Goal: Find specific page/section: Find specific page/section

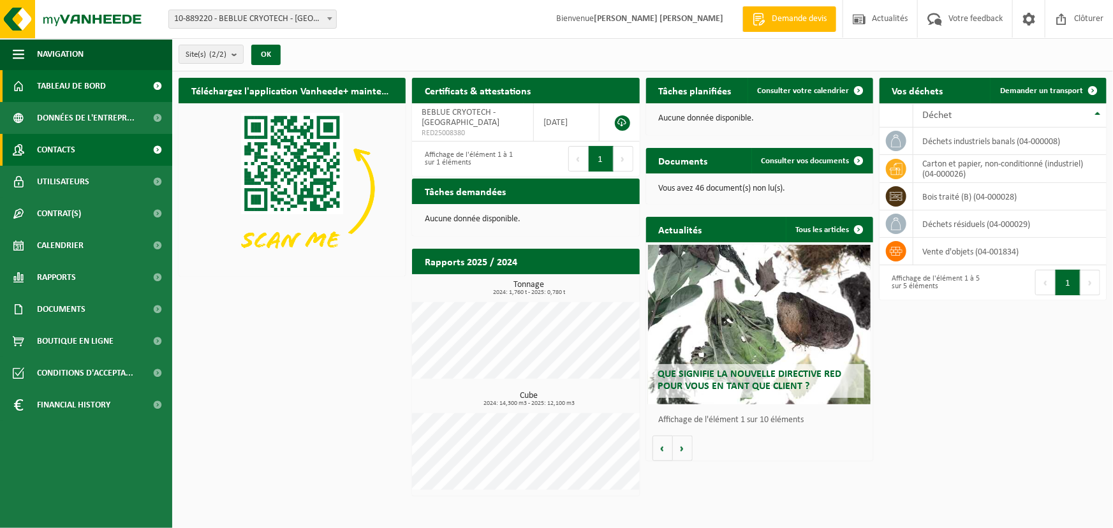
click at [78, 146] on link "Contacts" at bounding box center [86, 150] width 172 height 32
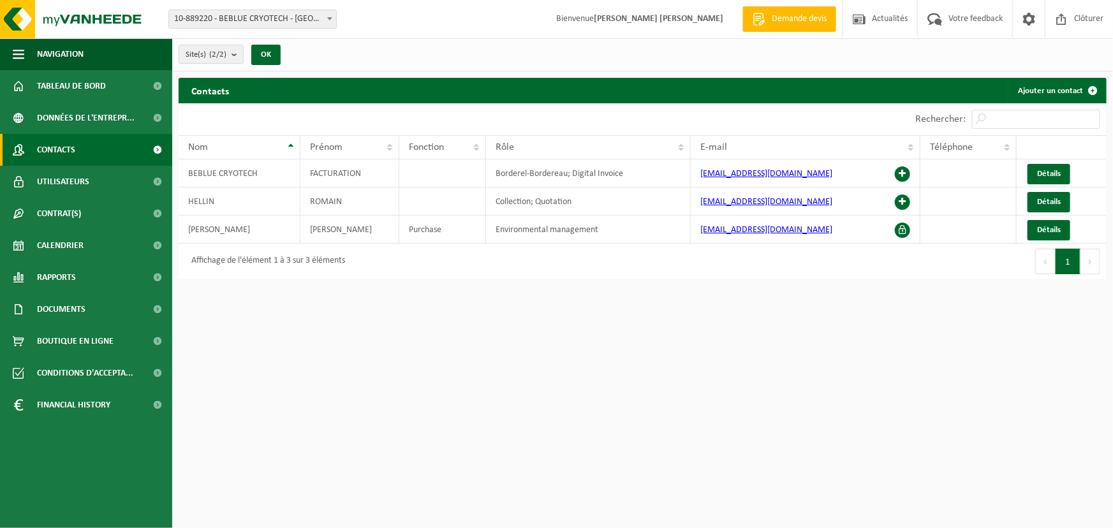
click at [76, 185] on span "Utilisateurs" at bounding box center [63, 182] width 52 height 32
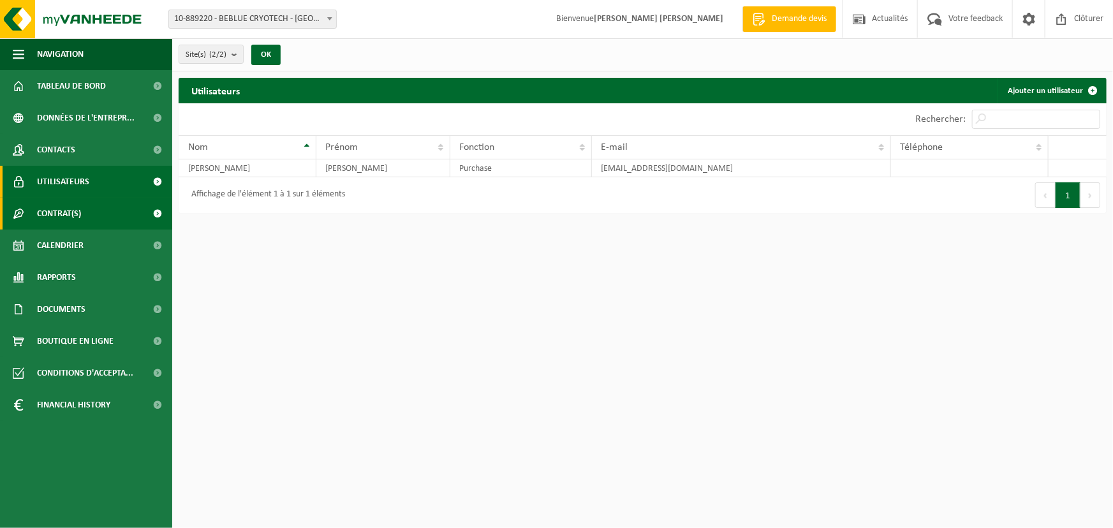
click at [74, 209] on span "Contrat(s)" at bounding box center [59, 214] width 44 height 32
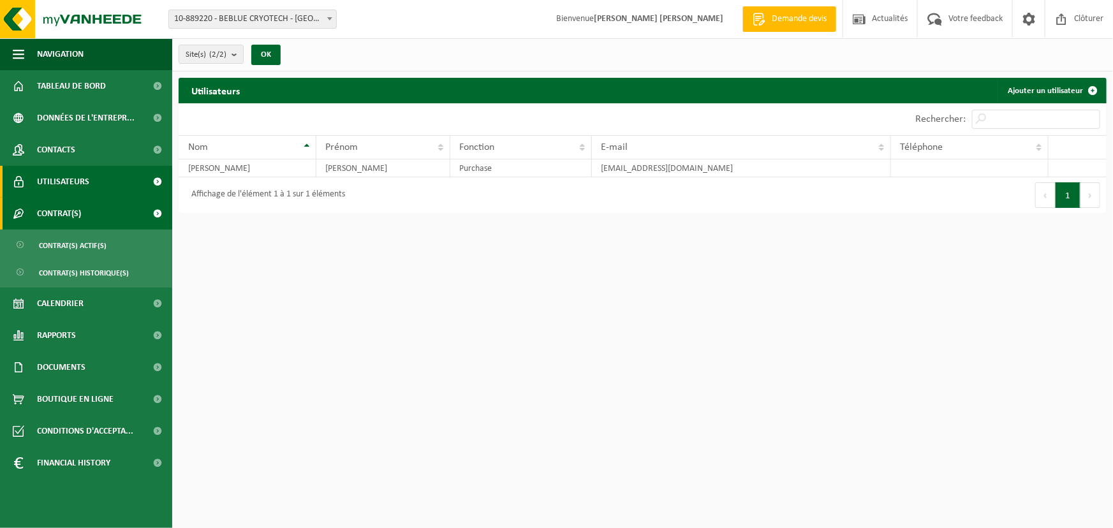
click at [74, 209] on span "Contrat(s)" at bounding box center [59, 214] width 44 height 32
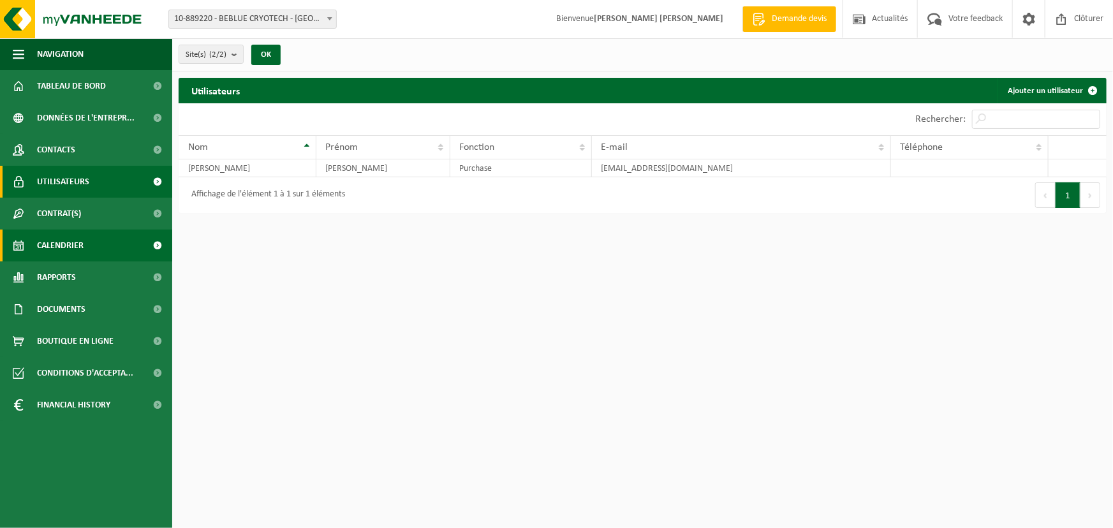
click at [70, 237] on span "Calendrier" at bounding box center [60, 246] width 47 height 32
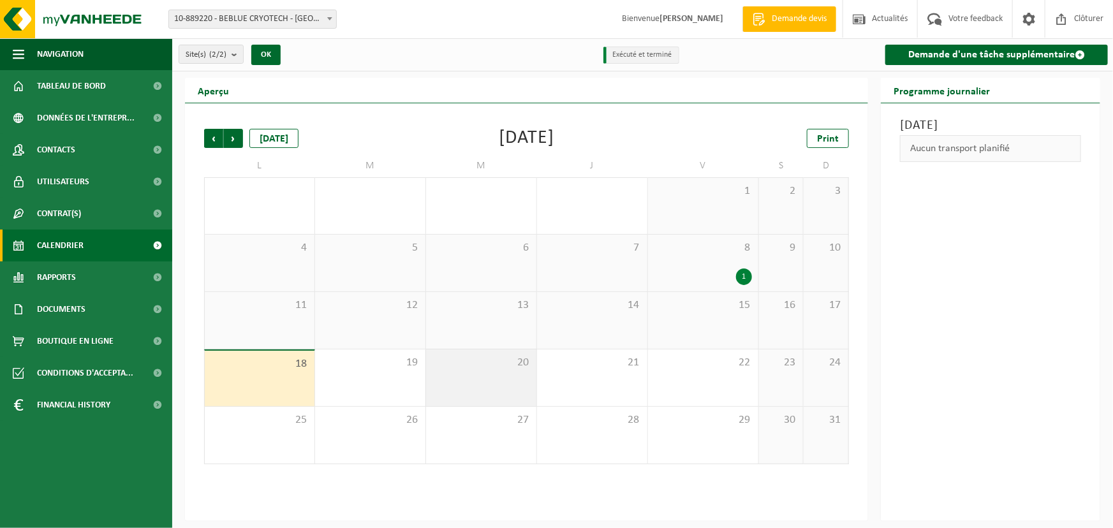
click at [509, 357] on span "20" at bounding box center [482, 363] width 98 height 14
